Goal: Task Accomplishment & Management: Complete application form

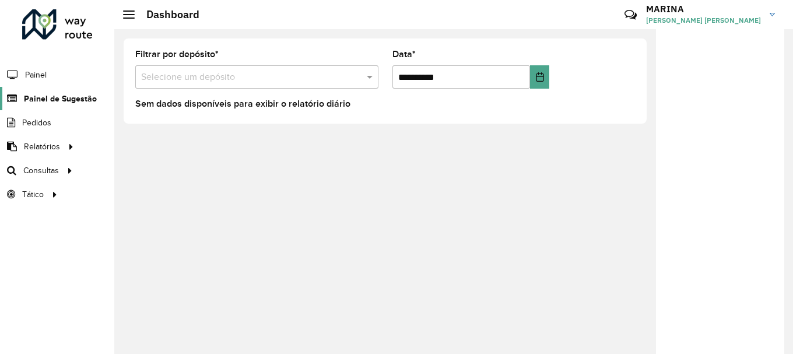
click at [32, 95] on span "Painel de Sugestão" at bounding box center [60, 99] width 73 height 12
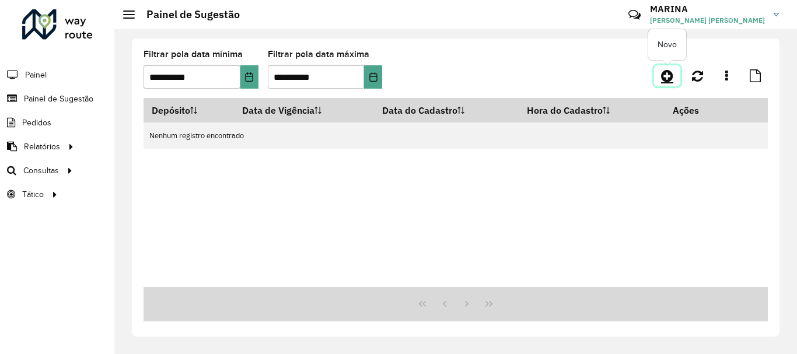
click at [669, 77] on icon at bounding box center [667, 76] width 12 height 14
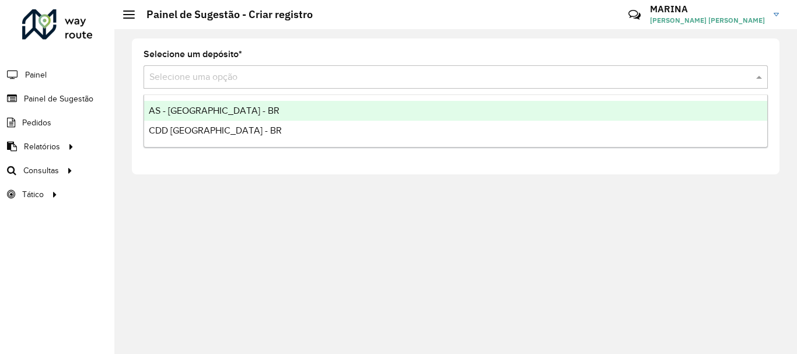
click at [258, 82] on input "text" at bounding box center [443, 78] width 589 height 14
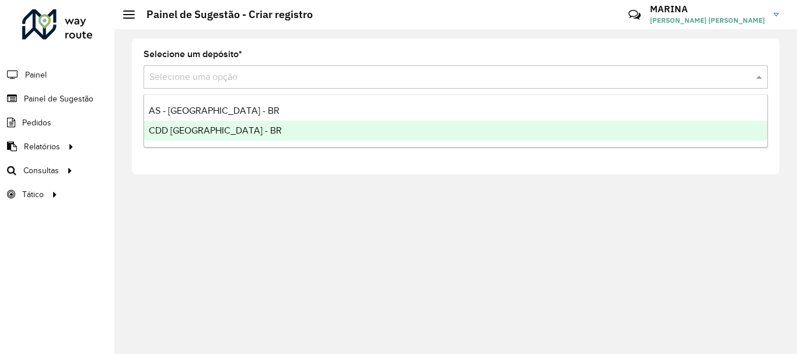
click at [221, 132] on div "CDD [GEOGRAPHIC_DATA] - BR" at bounding box center [455, 131] width 623 height 20
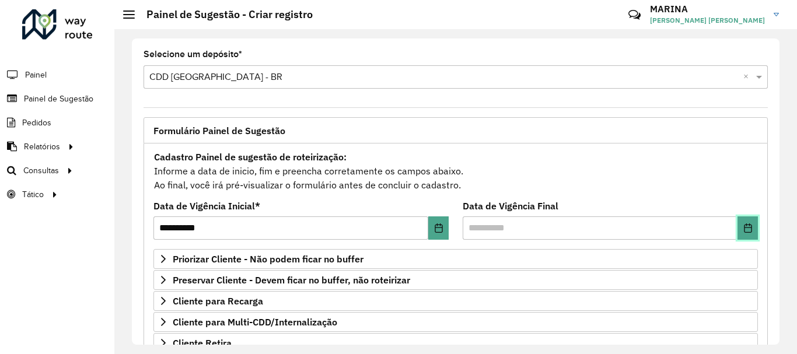
click at [743, 224] on icon "Choose Date" at bounding box center [747, 227] width 9 height 9
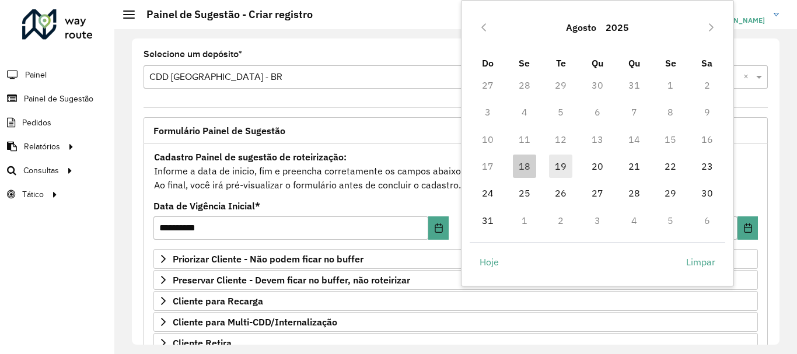
click at [561, 167] on span "19" at bounding box center [560, 166] width 23 height 23
type input "**********"
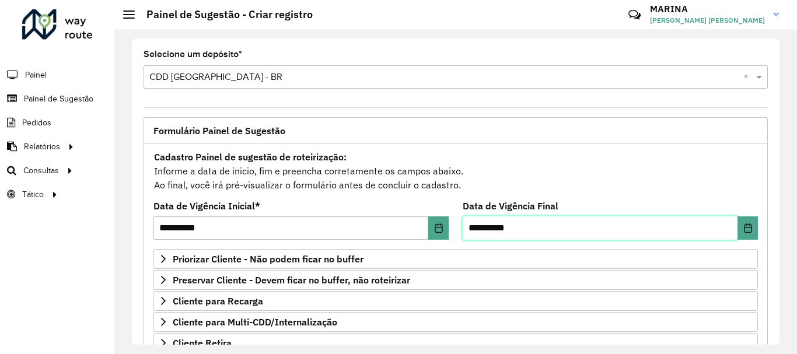
scroll to position [227, 0]
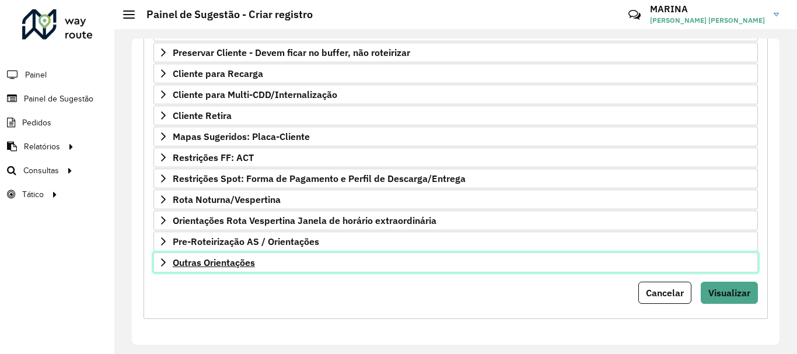
click at [395, 262] on link "Outras Orientações" at bounding box center [455, 263] width 604 height 20
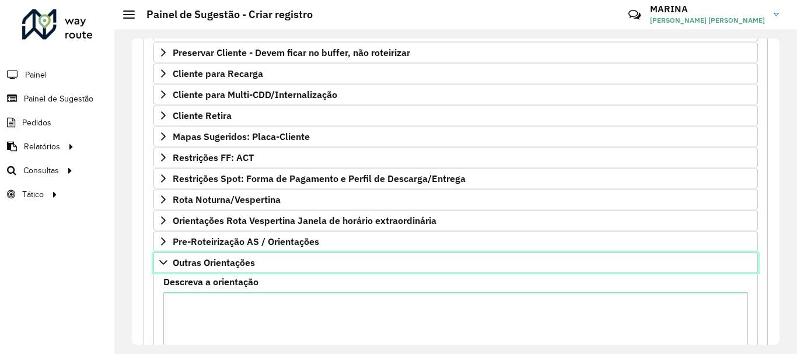
scroll to position [331, 0]
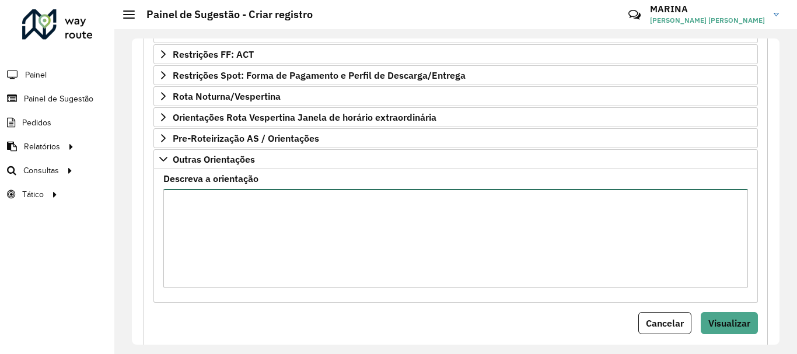
click at [392, 246] on textarea "Descreva a orientação" at bounding box center [455, 238] width 584 height 99
paste textarea "**********"
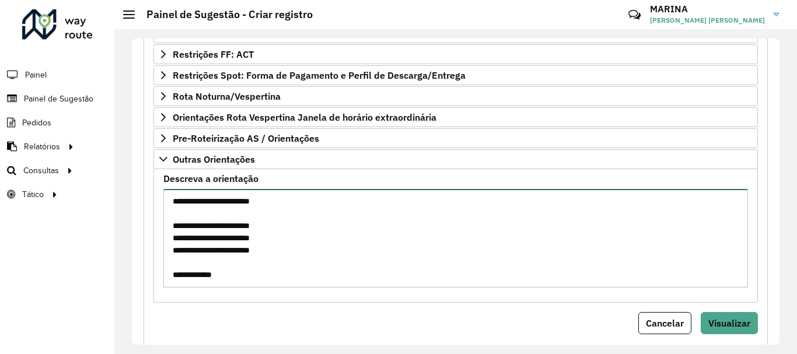
scroll to position [262, 0]
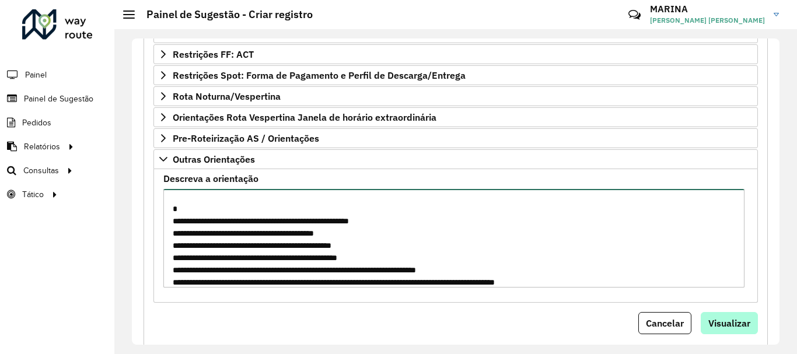
type textarea "**********"
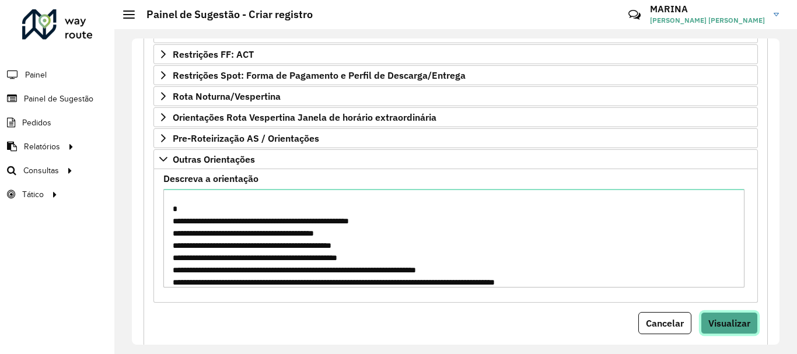
click at [717, 324] on span "Visualizar" at bounding box center [729, 323] width 42 height 12
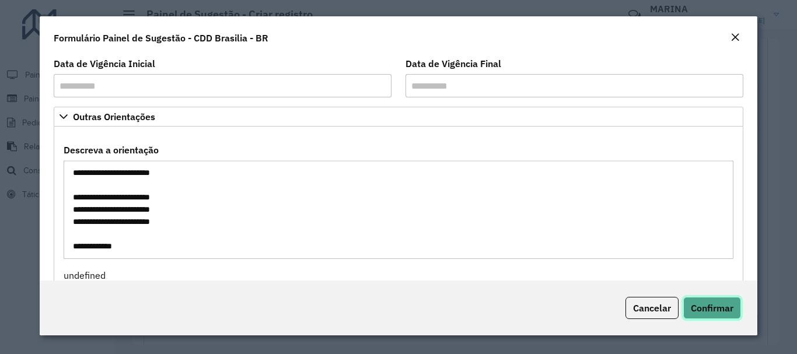
click at [706, 307] on span "Confirmar" at bounding box center [712, 308] width 43 height 12
